Goal: Information Seeking & Learning: Learn about a topic

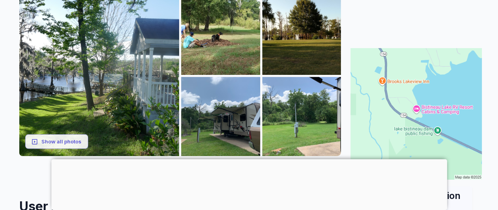
scroll to position [138, 0]
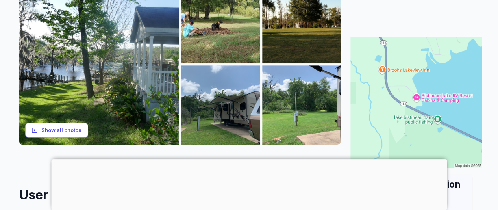
click at [64, 132] on button "Show all photos" at bounding box center [56, 130] width 63 height 15
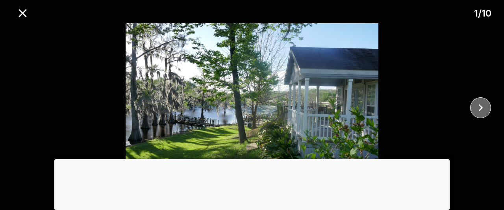
click at [482, 104] on icon "close" at bounding box center [481, 108] width 14 height 14
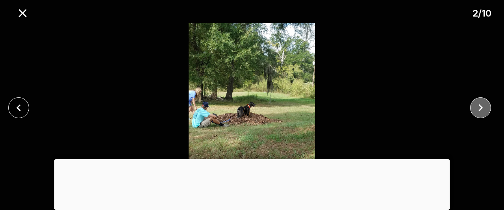
click at [482, 104] on icon "close" at bounding box center [481, 108] width 14 height 14
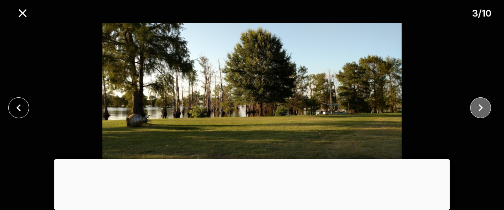
click at [482, 104] on icon "close" at bounding box center [481, 108] width 14 height 14
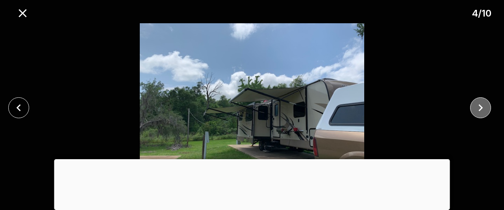
click at [482, 104] on icon "close" at bounding box center [481, 108] width 14 height 14
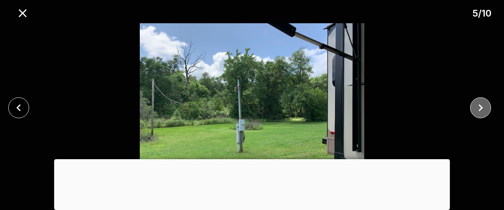
click at [482, 104] on icon "close" at bounding box center [481, 108] width 14 height 14
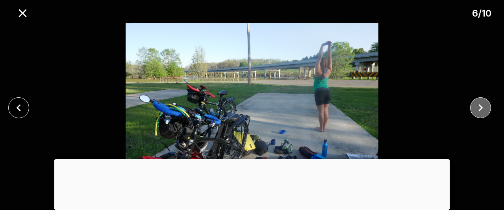
click at [482, 104] on icon "close" at bounding box center [481, 108] width 14 height 14
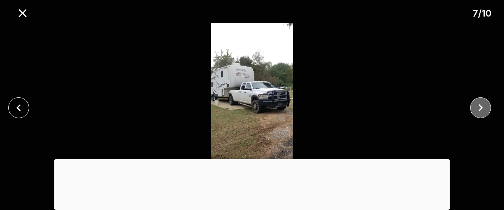
click at [482, 104] on icon "close" at bounding box center [481, 108] width 14 height 14
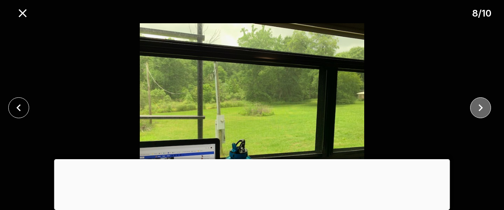
click at [486, 110] on icon "close" at bounding box center [481, 108] width 14 height 14
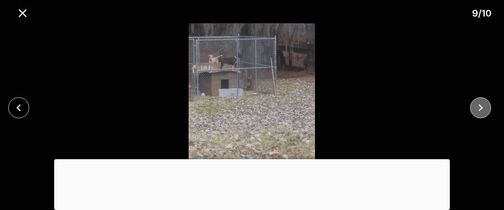
click at [486, 110] on icon "close" at bounding box center [481, 108] width 14 height 14
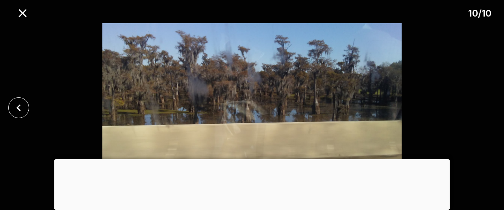
click at [8, 104] on div at bounding box center [21, 107] width 42 height 21
click at [15, 109] on icon "close" at bounding box center [19, 108] width 14 height 14
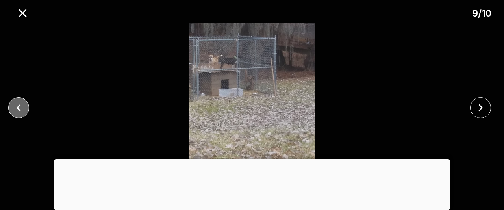
click at [15, 109] on icon "close" at bounding box center [19, 108] width 14 height 14
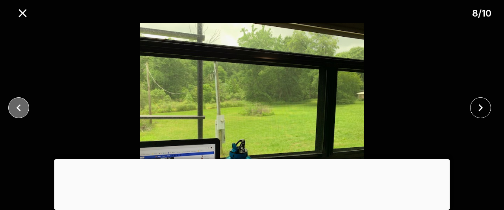
click at [15, 109] on icon "close" at bounding box center [19, 108] width 14 height 14
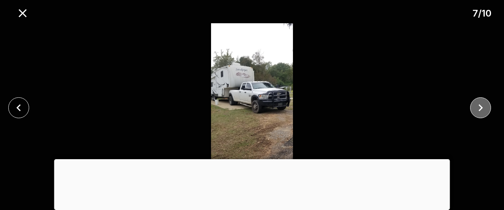
click at [484, 110] on icon "close" at bounding box center [481, 108] width 14 height 14
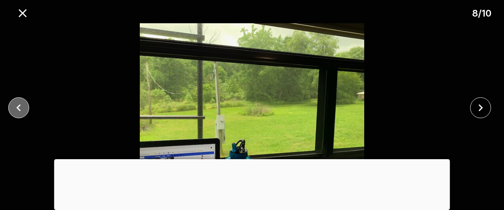
click at [18, 110] on icon "close" at bounding box center [19, 108] width 14 height 14
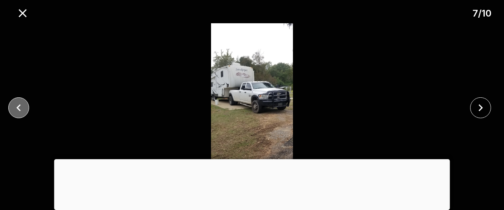
click at [18, 110] on icon "close" at bounding box center [19, 108] width 14 height 14
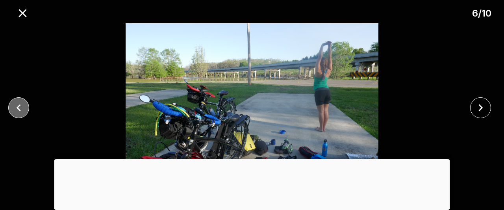
click at [18, 110] on icon "close" at bounding box center [19, 108] width 14 height 14
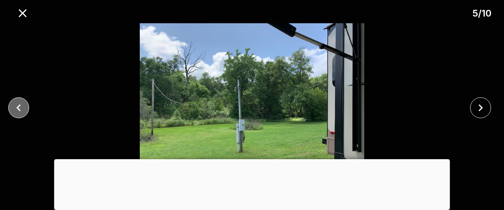
click at [18, 110] on icon "close" at bounding box center [19, 108] width 14 height 14
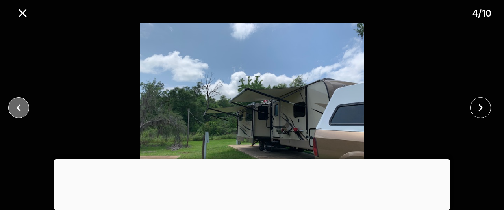
click at [18, 110] on icon "close" at bounding box center [19, 108] width 14 height 14
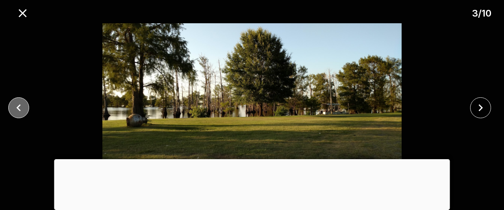
click at [18, 110] on icon "close" at bounding box center [19, 108] width 14 height 14
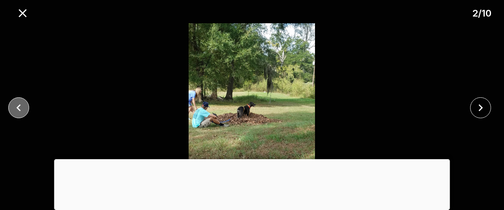
click at [18, 110] on icon "close" at bounding box center [19, 108] width 14 height 14
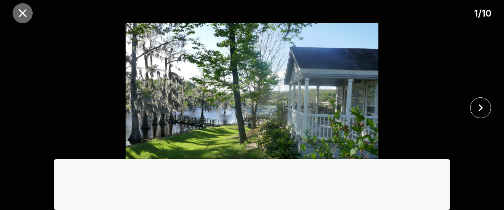
click at [24, 8] on icon "close" at bounding box center [23, 13] width 14 height 14
